Goal: Information Seeking & Learning: Learn about a topic

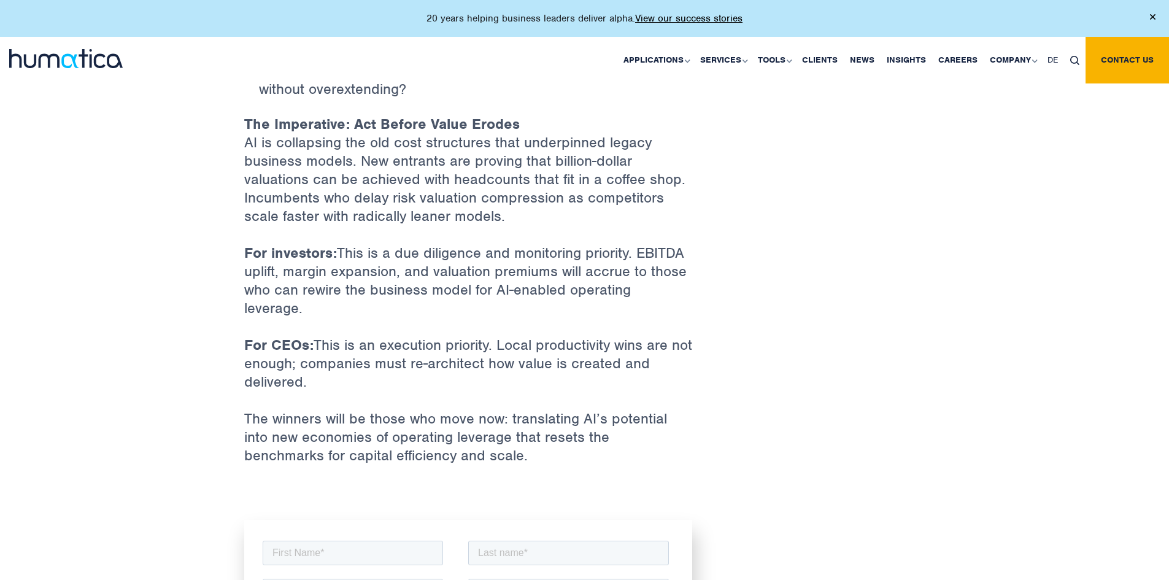
scroll to position [2639, 0]
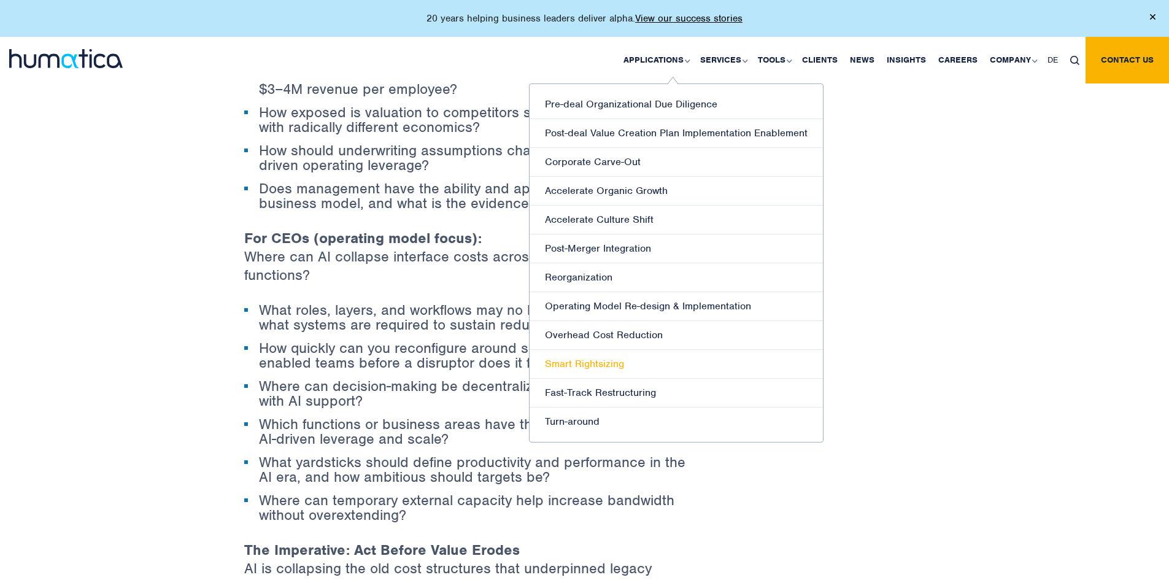
click at [580, 368] on link "Smart Rightsizing" at bounding box center [676, 364] width 293 height 29
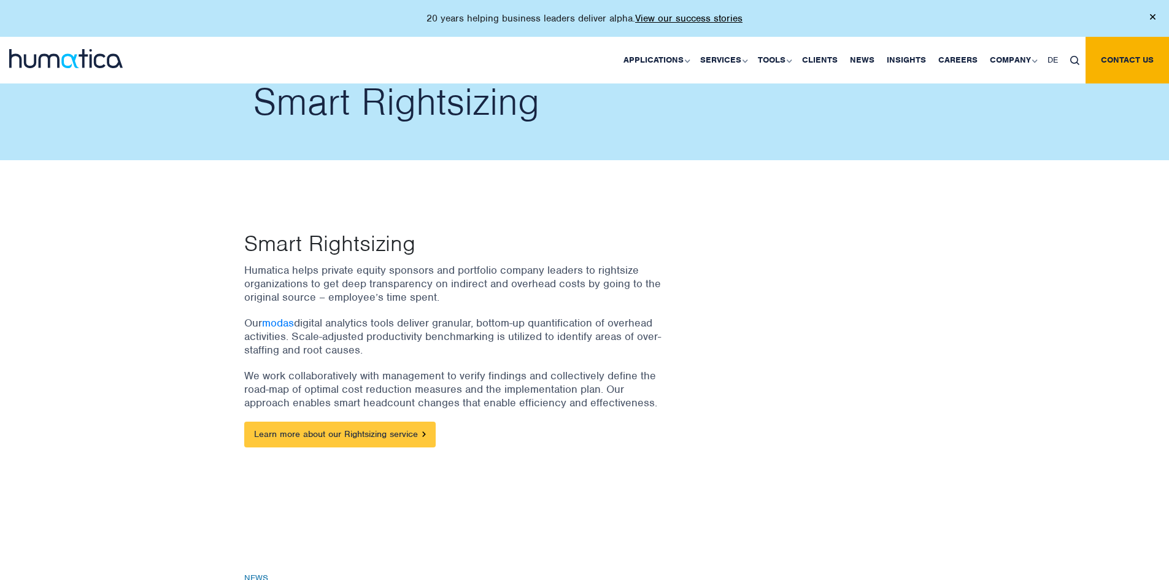
click at [385, 433] on link "Learn more about our Rightsizing service" at bounding box center [339, 435] width 191 height 26
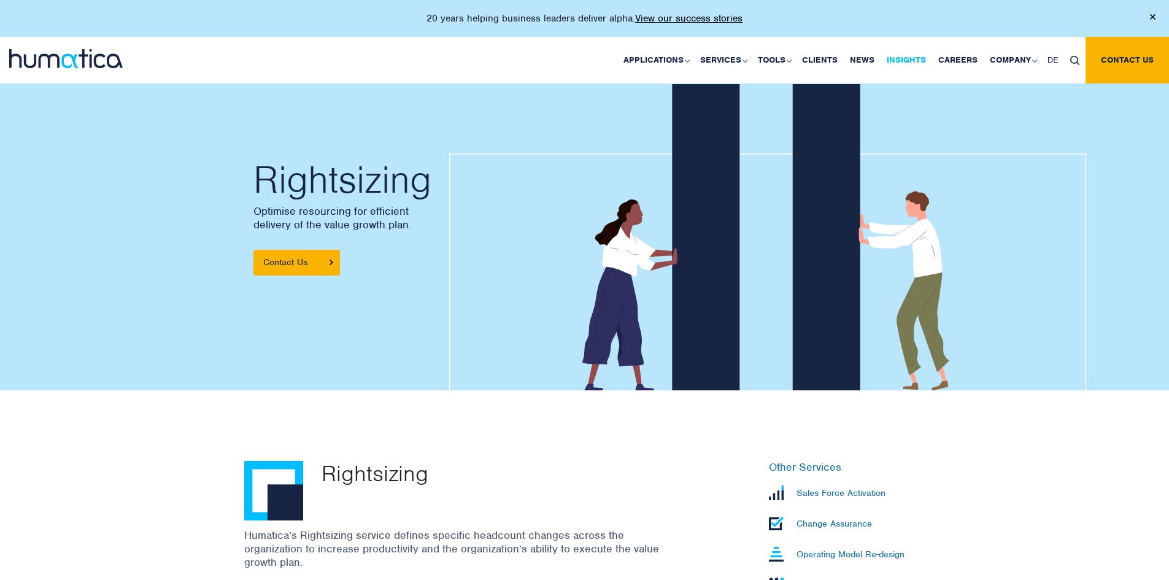
click at [902, 58] on link "Insights" at bounding box center [907, 60] width 52 height 47
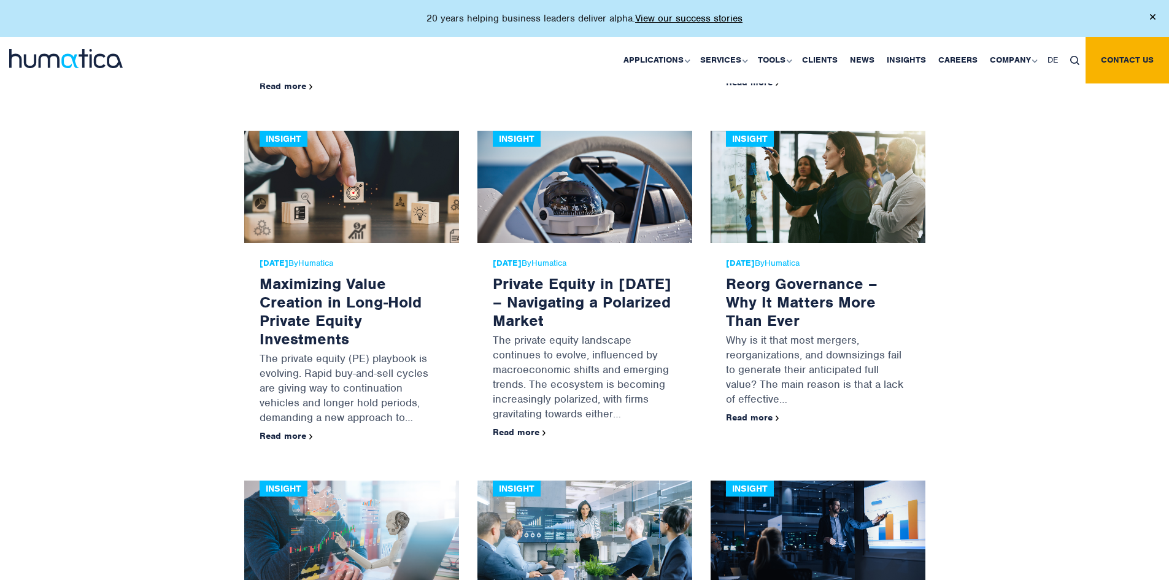
scroll to position [1595, 0]
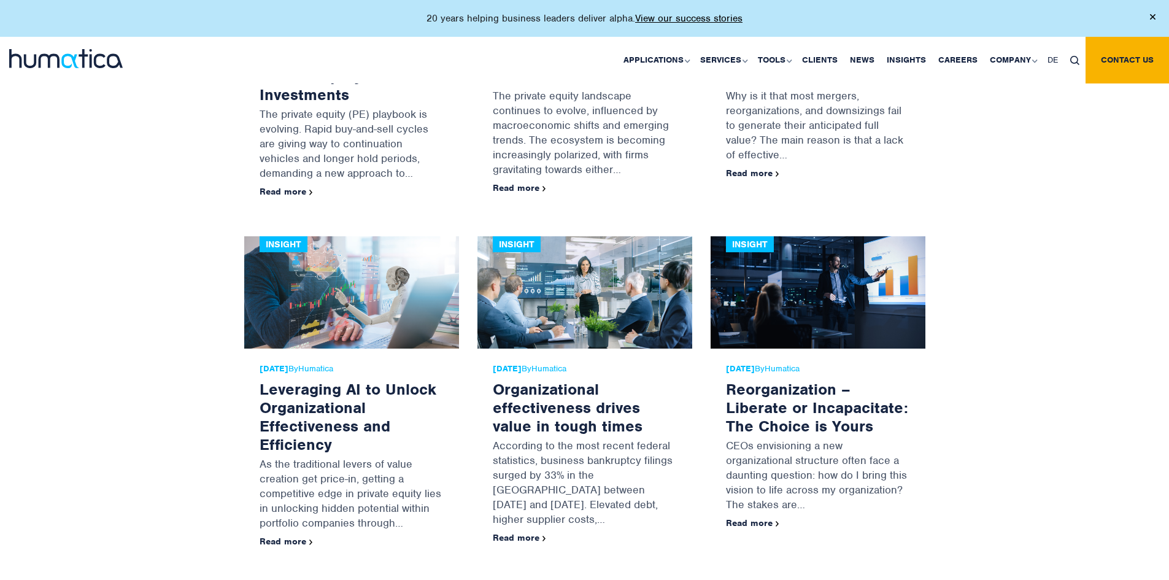
click at [770, 511] on div "17 Dec, 2024 By Humatica Reorganization – Liberate or Incapacitate: The Choice …" at bounding box center [818, 449] width 215 height 201
click at [770, 517] on link "Read more" at bounding box center [752, 522] width 53 height 11
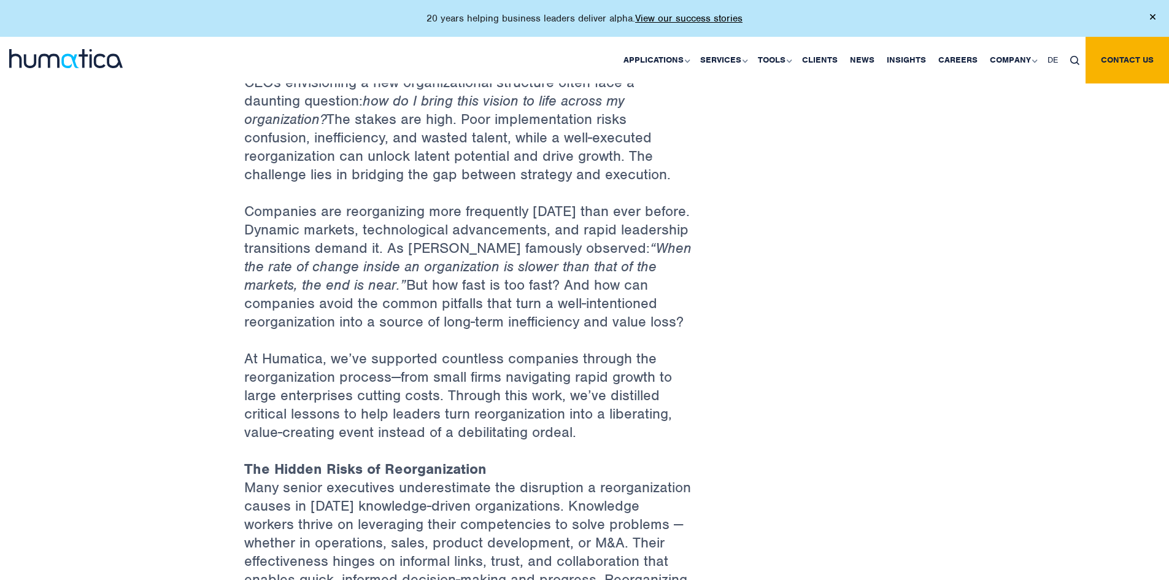
scroll to position [430, 0]
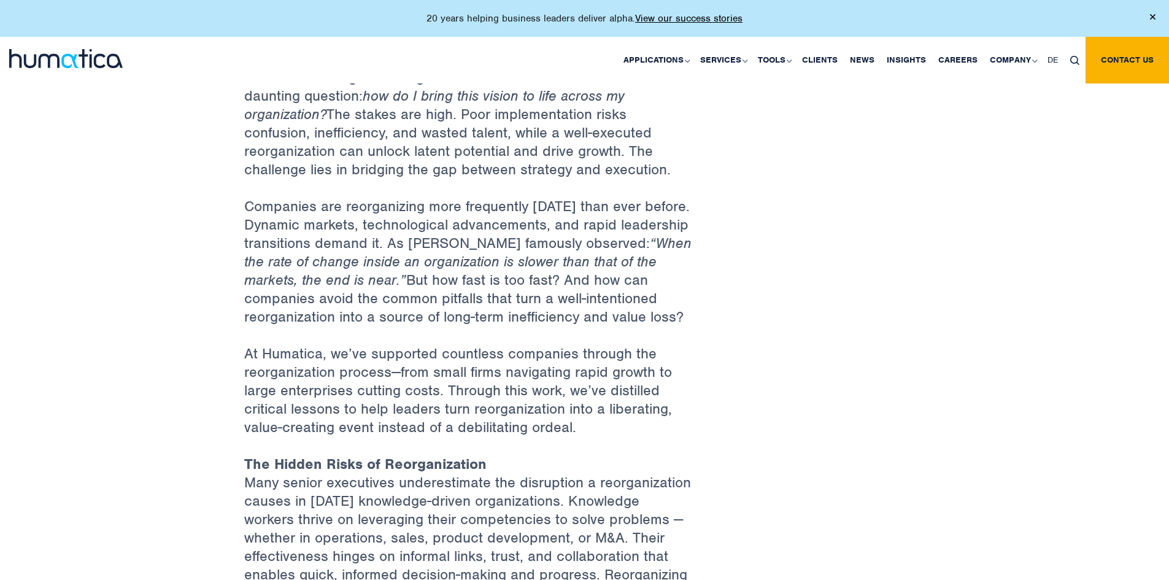
drag, startPoint x: 976, startPoint y: 286, endPoint x: 967, endPoint y: 285, distance: 8.7
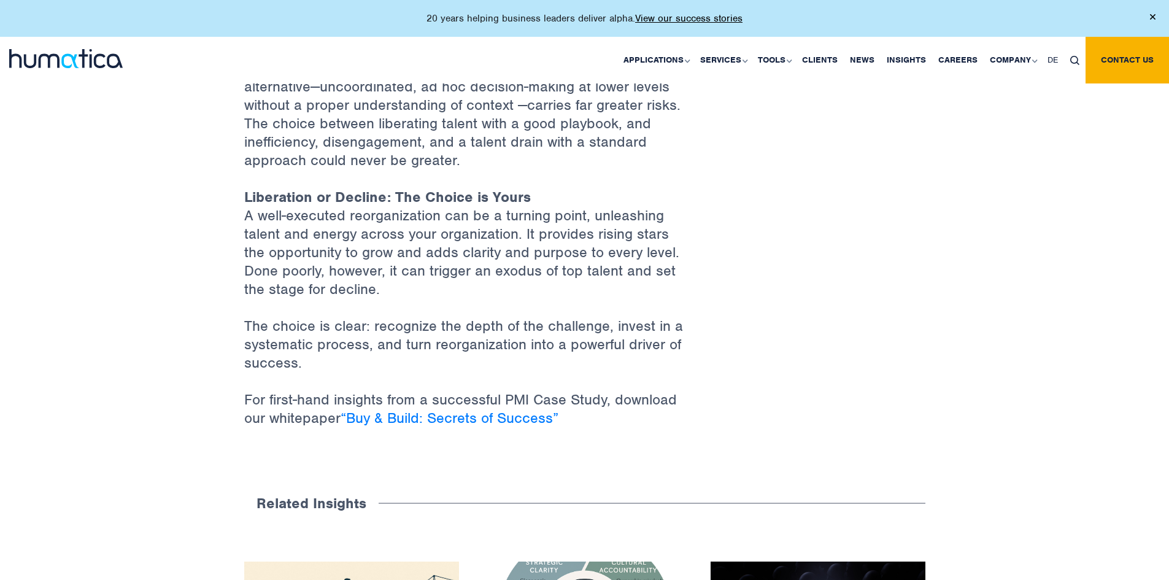
scroll to position [2025, 0]
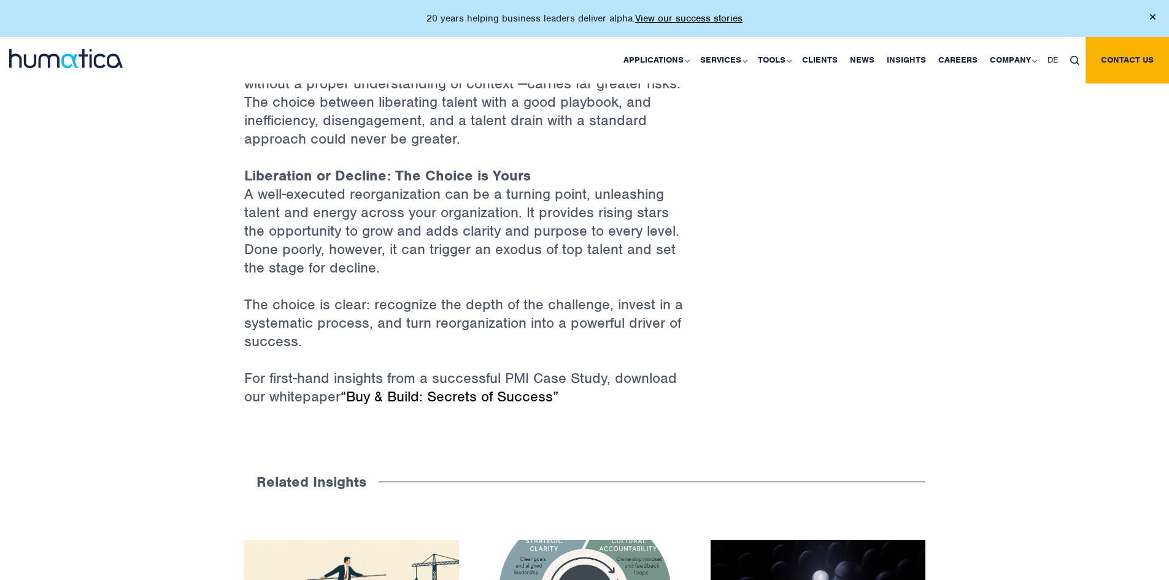
click at [460, 387] on link "“Buy & Build: Secrets of Success”" at bounding box center [450, 396] width 218 height 18
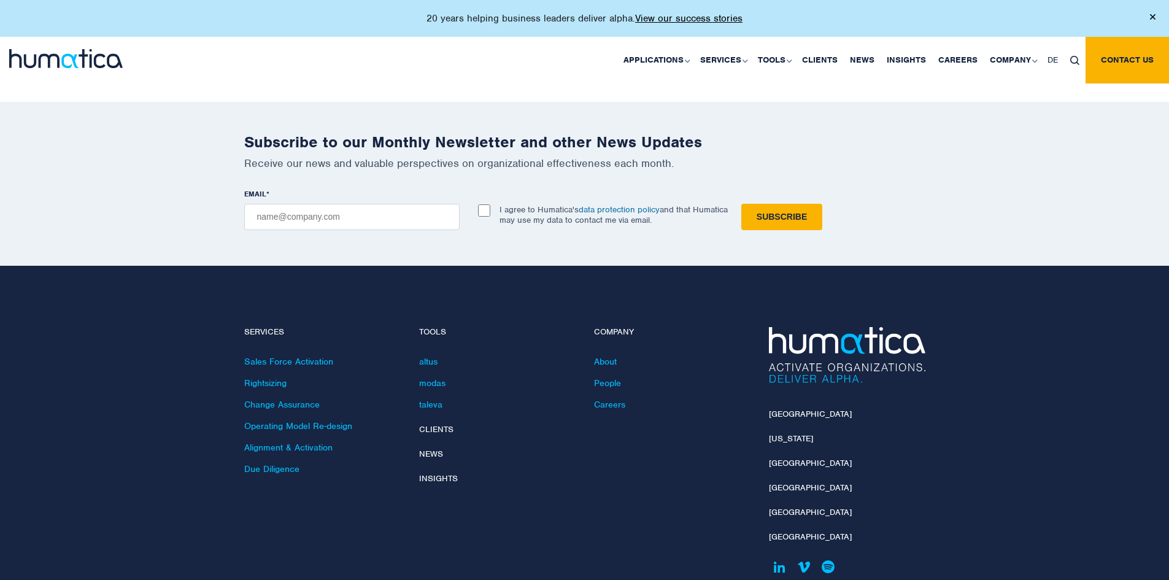
scroll to position [1411, 0]
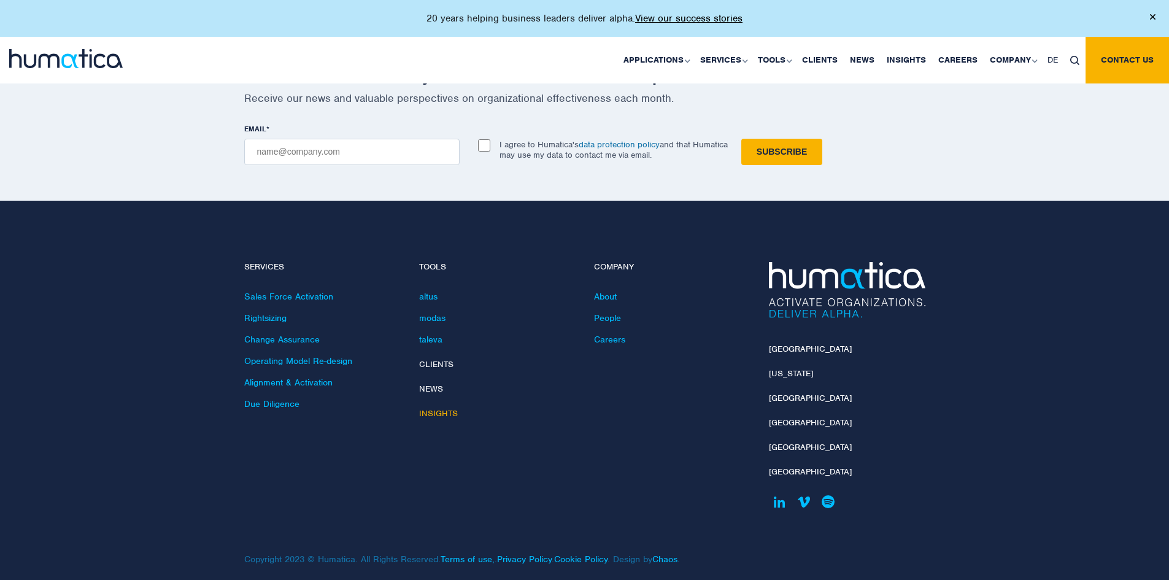
click at [452, 408] on link "Insights" at bounding box center [438, 413] width 39 height 10
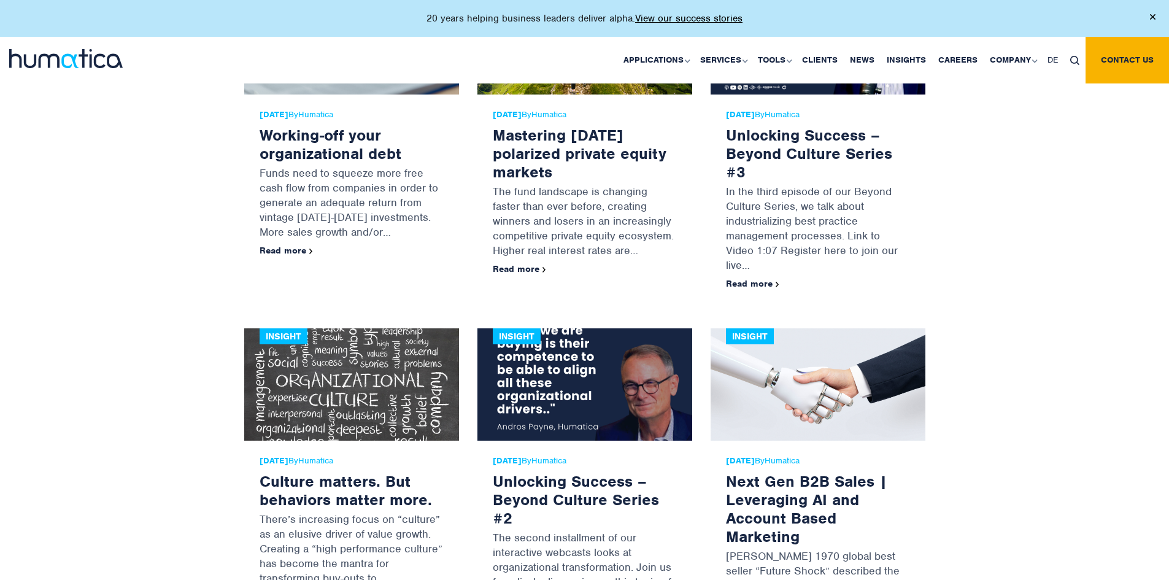
scroll to position [2945, 0]
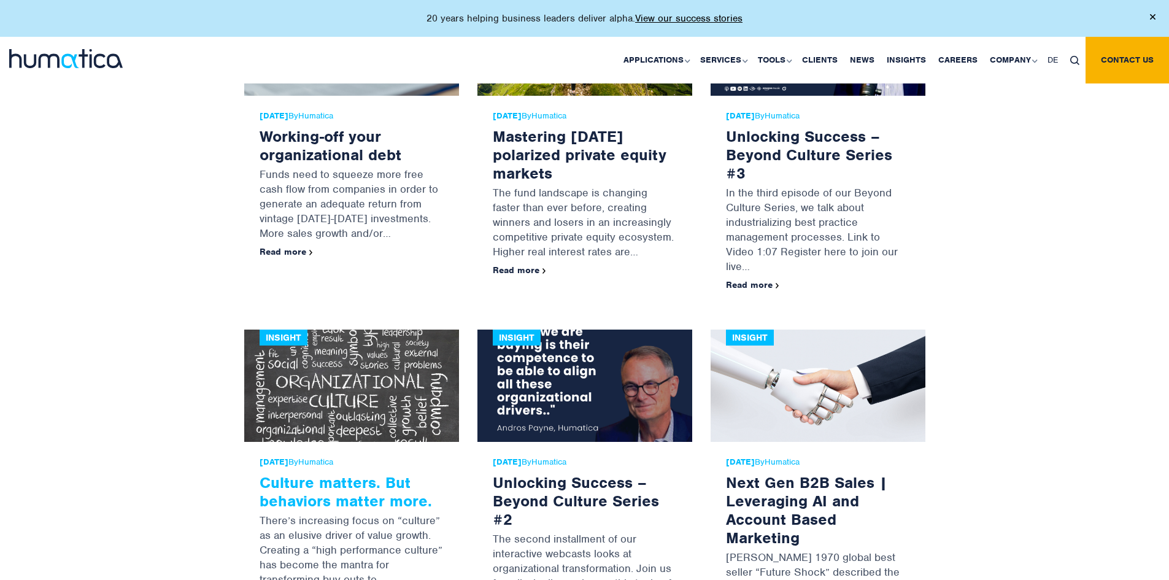
click at [342, 472] on link "Culture matters. But behaviors matter more." at bounding box center [346, 491] width 172 height 38
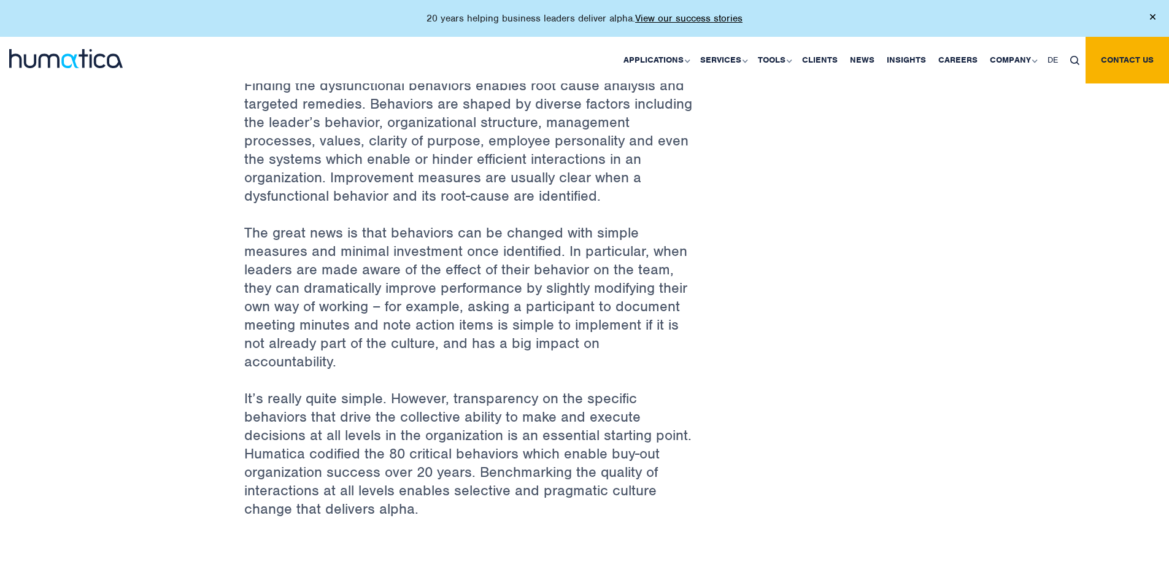
scroll to position [920, 0]
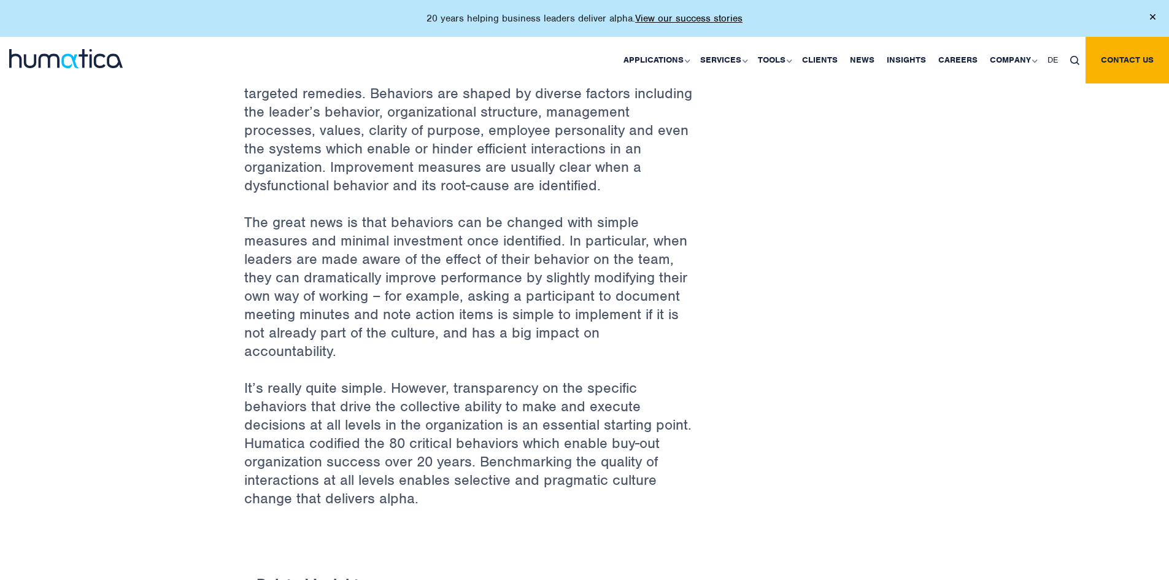
drag, startPoint x: 812, startPoint y: 377, endPoint x: 809, endPoint y: 400, distance: 22.8
click at [906, 60] on link "Insights" at bounding box center [907, 60] width 52 height 47
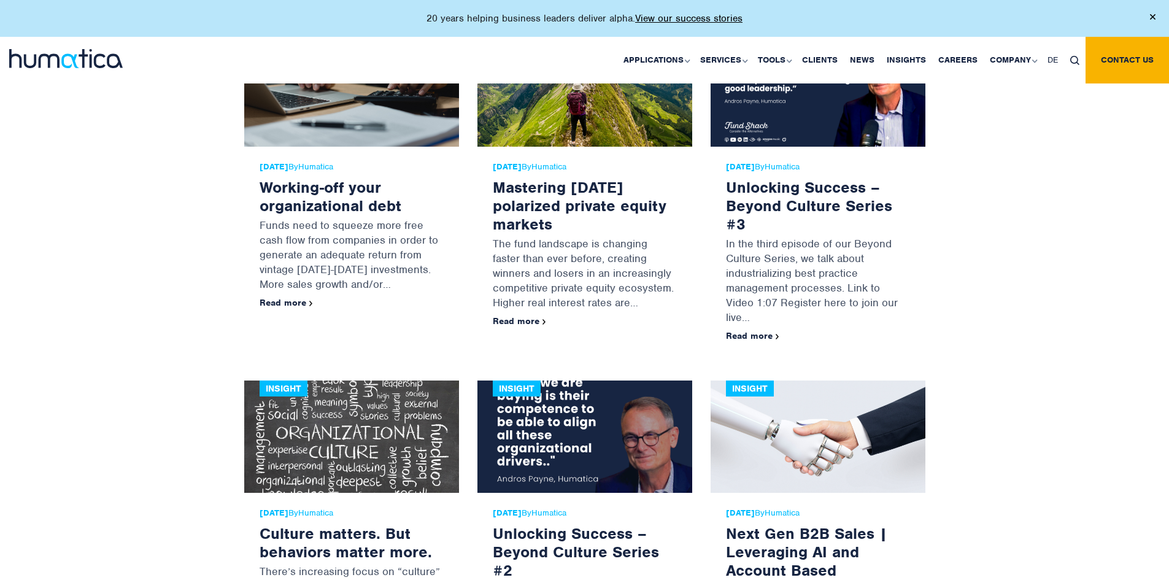
scroll to position [2884, 0]
